Goal: Find contact information: Find contact information

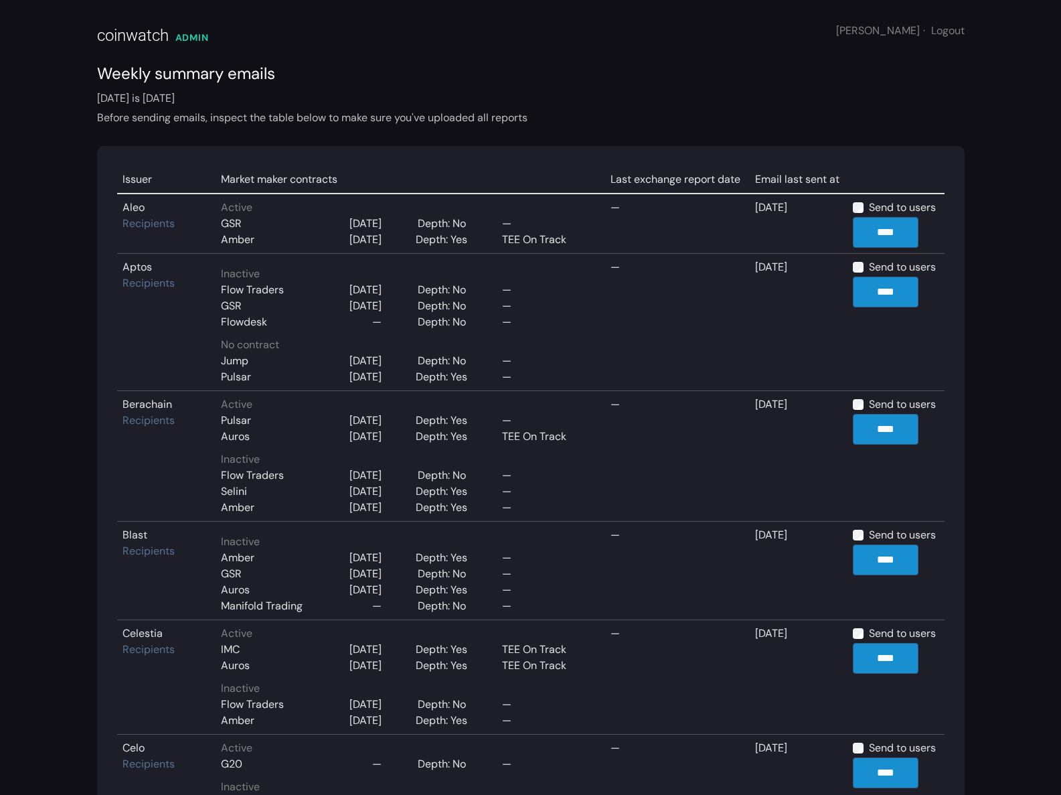
click at [657, 113] on div "Before sending emails, inspect the table below to make sure you've uploaded all…" at bounding box center [531, 118] width 868 height 16
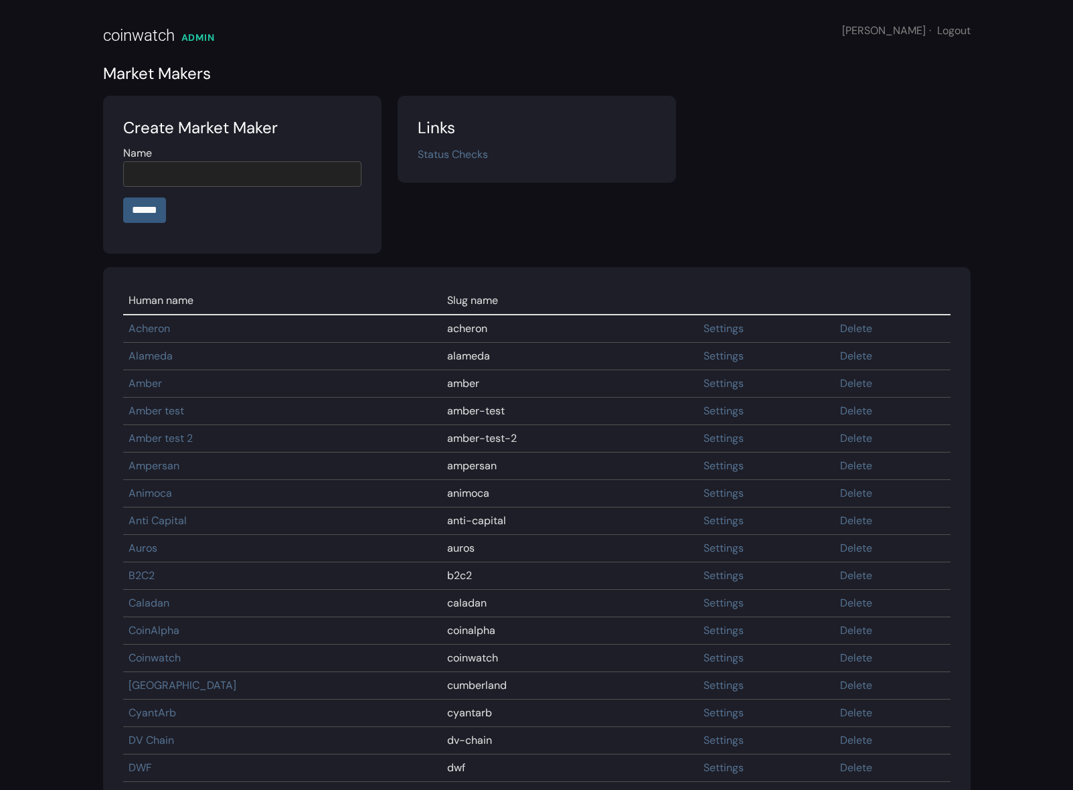
scroll to position [483, 0]
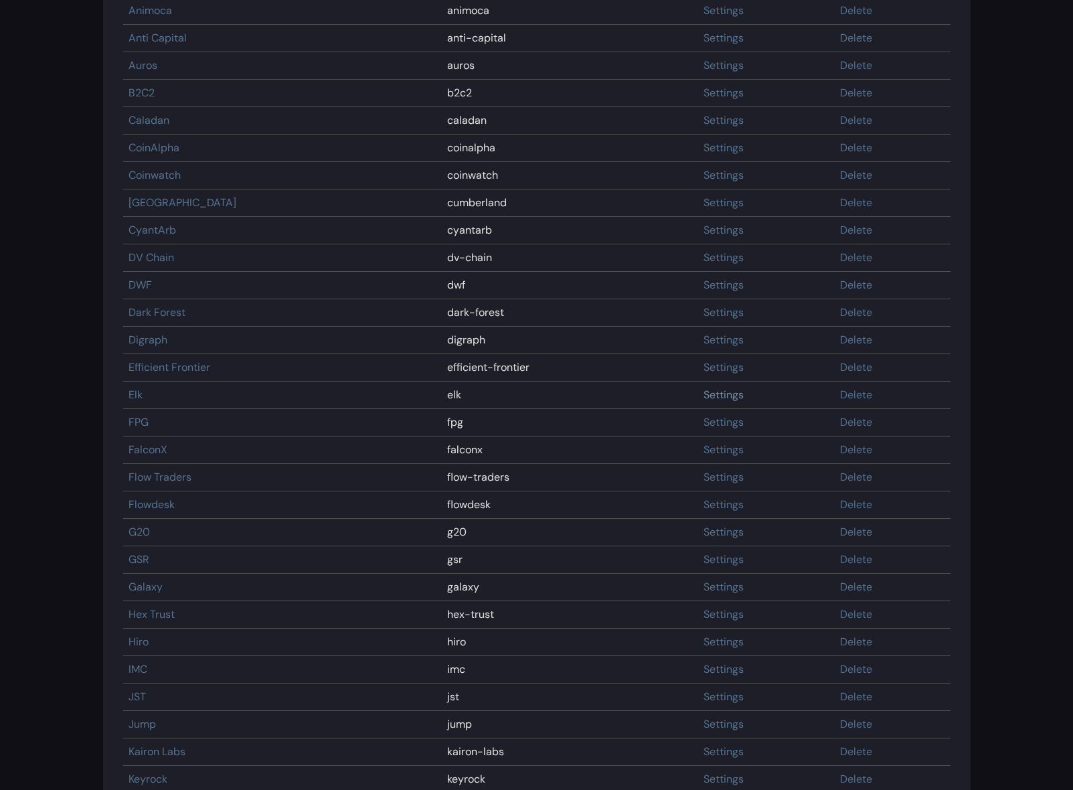
click at [708, 397] on link "Settings" at bounding box center [724, 395] width 40 height 14
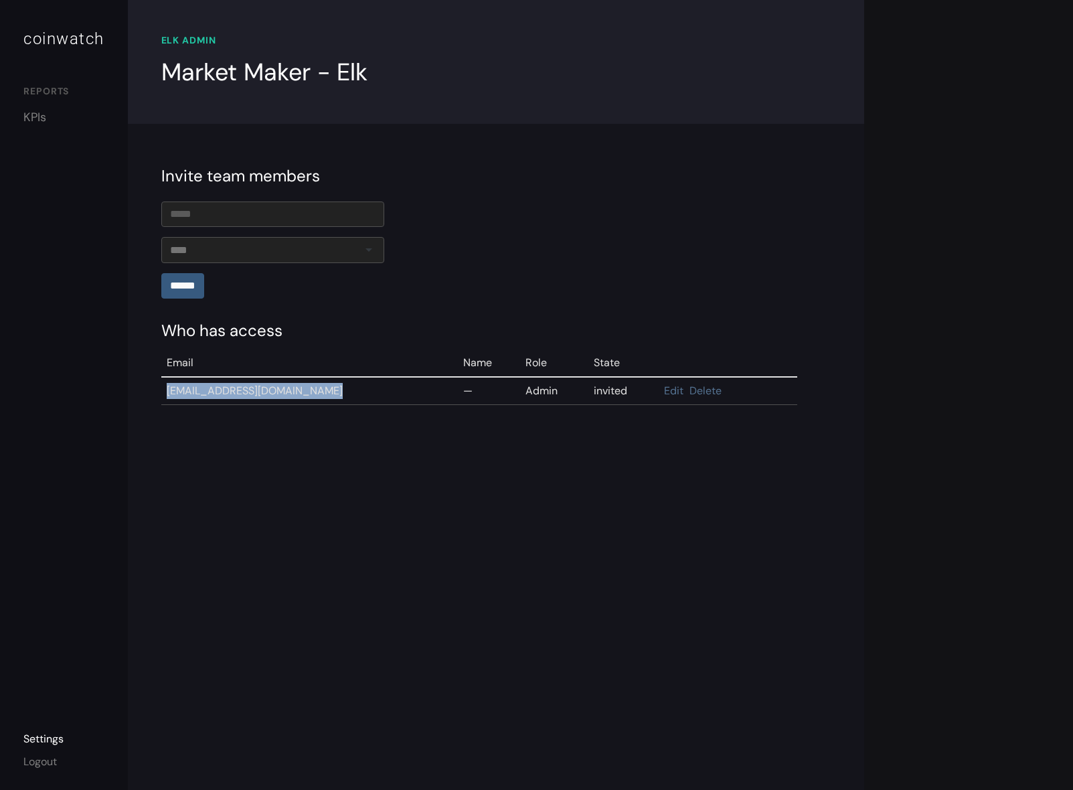
drag, startPoint x: 165, startPoint y: 392, endPoint x: 332, endPoint y: 390, distance: 167.4
click at [332, 390] on td "[EMAIL_ADDRESS][DOMAIN_NAME]" at bounding box center [309, 391] width 297 height 28
copy td "[EMAIL_ADDRESS][DOMAIN_NAME]"
